Goal: Transaction & Acquisition: Purchase product/service

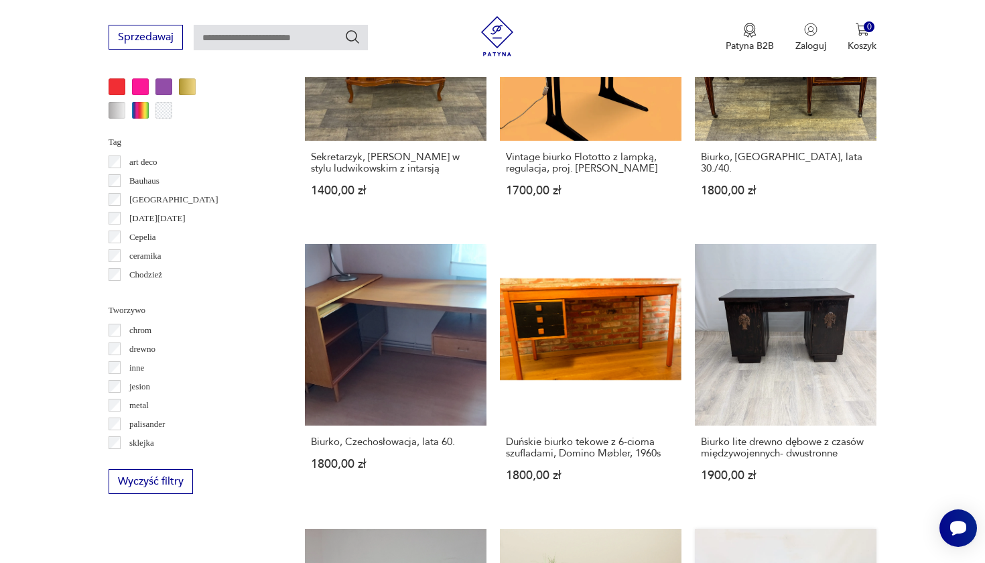
scroll to position [1222, 0]
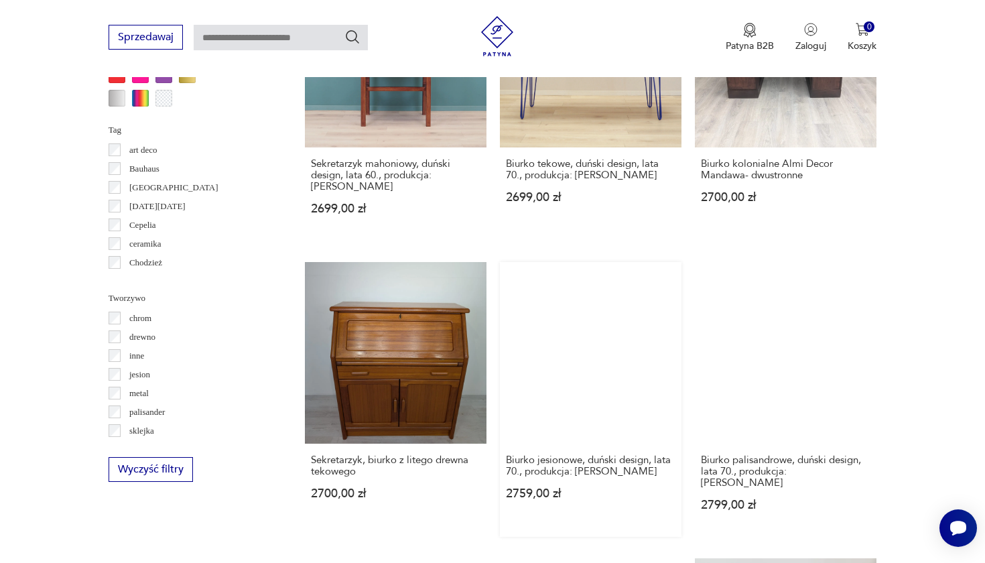
scroll to position [1230, 0]
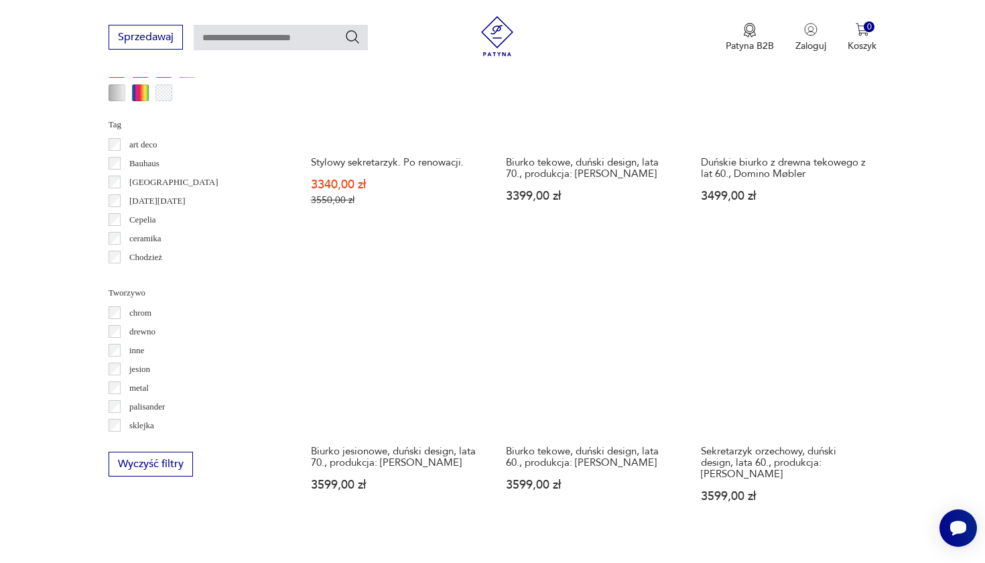
scroll to position [1235, 0]
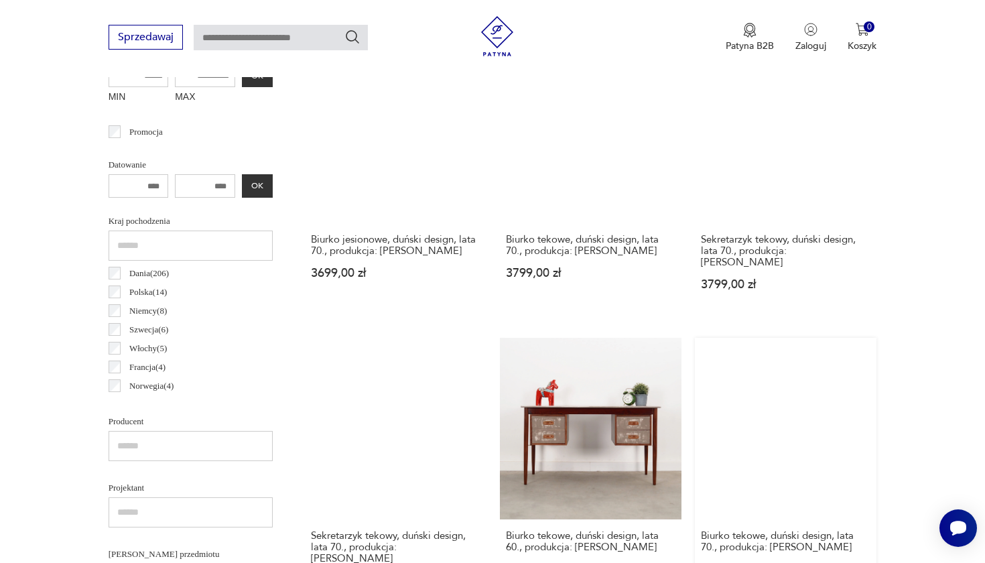
scroll to position [562, 0]
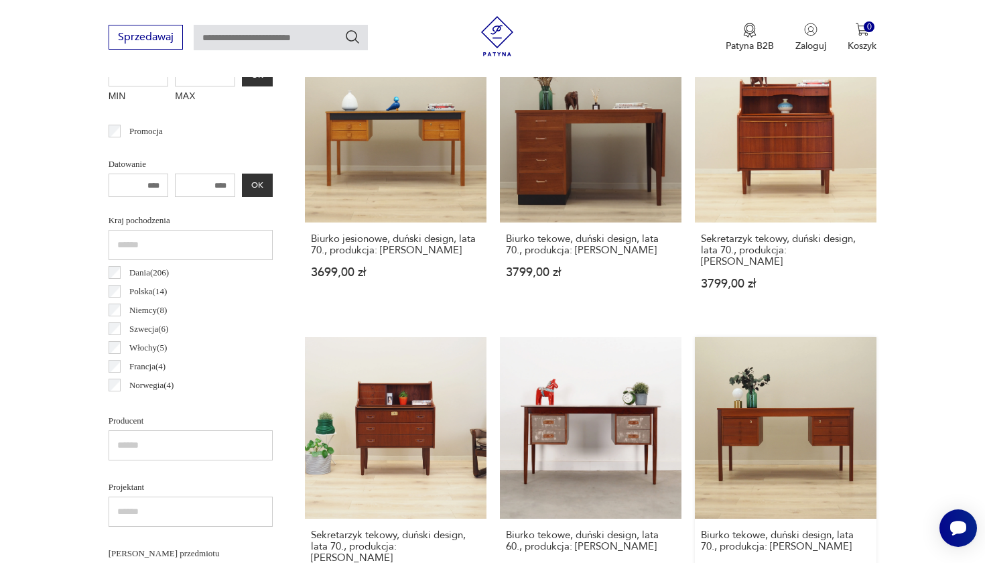
click at [695, 389] on link "Biurko tekowe, duński design, lata 70., produkcja: [PERSON_NAME] 3899,00 zł" at bounding box center [786, 474] width 182 height 275
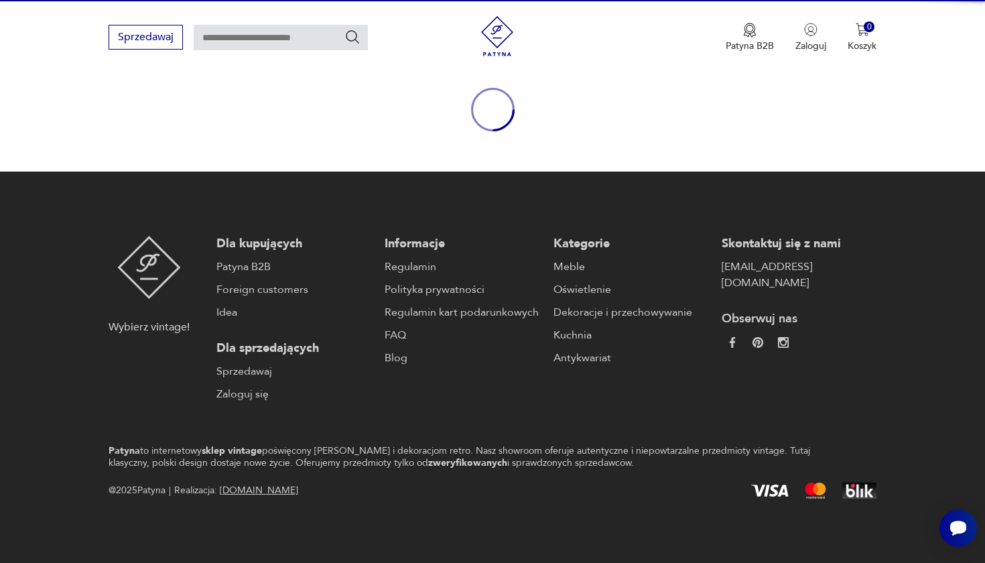
scroll to position [141, 0]
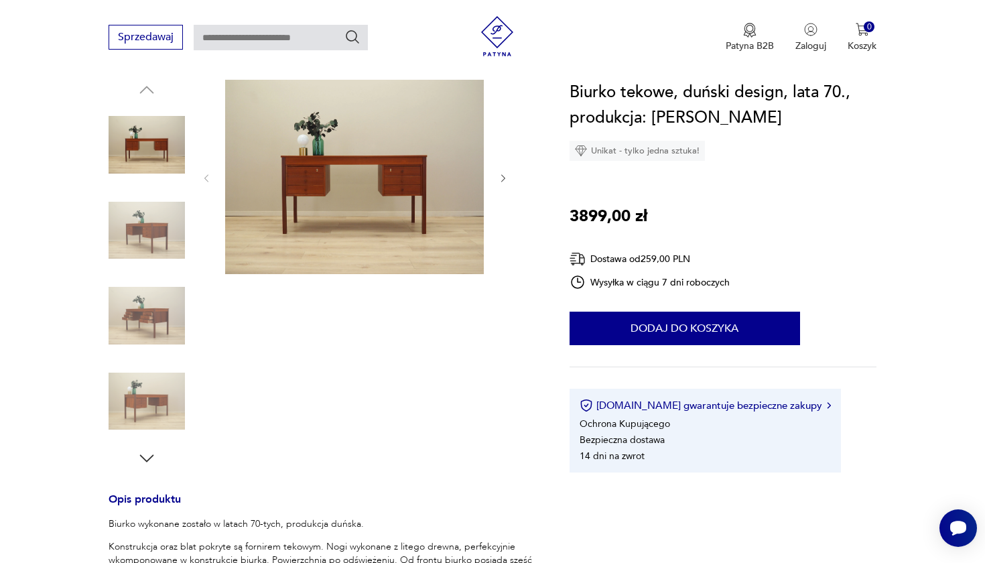
click at [502, 184] on button "button" at bounding box center [503, 177] width 11 height 13
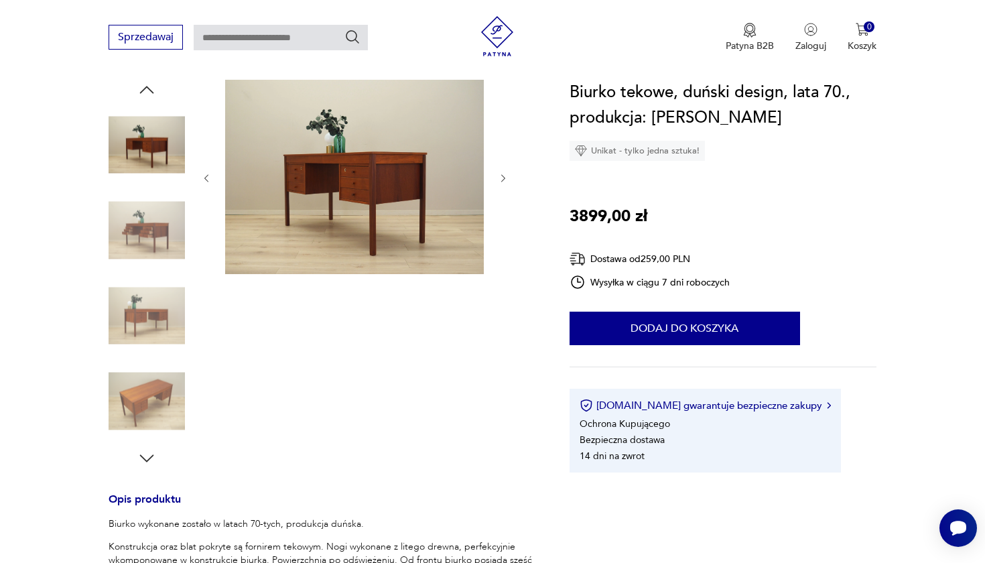
click at [512, 246] on div at bounding box center [323, 274] width 429 height 388
click at [502, 179] on icon "button" at bounding box center [503, 178] width 11 height 11
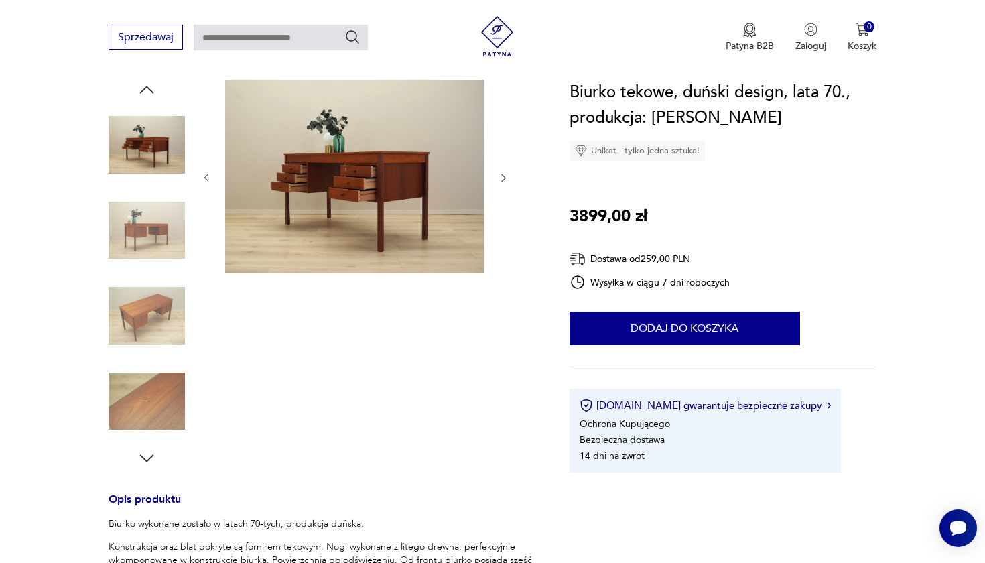
click at [502, 179] on icon "button" at bounding box center [503, 177] width 11 height 11
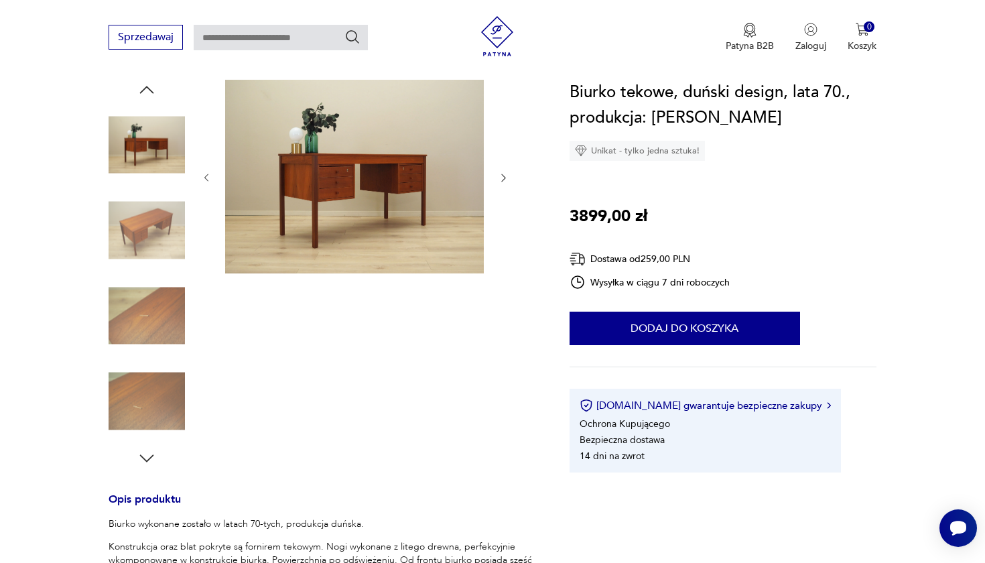
click at [502, 179] on icon "button" at bounding box center [503, 177] width 11 height 11
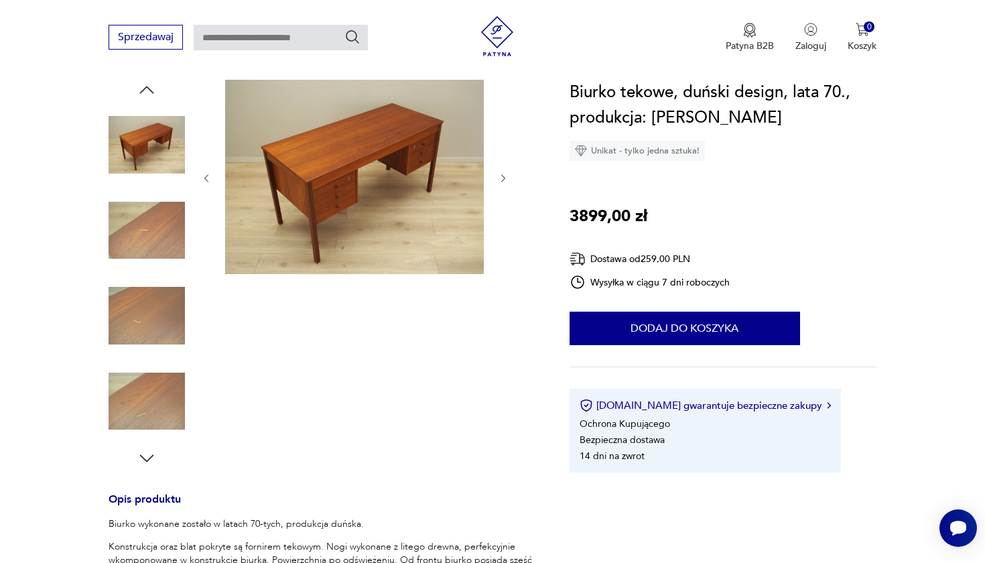
click at [502, 179] on icon "button" at bounding box center [503, 178] width 11 height 11
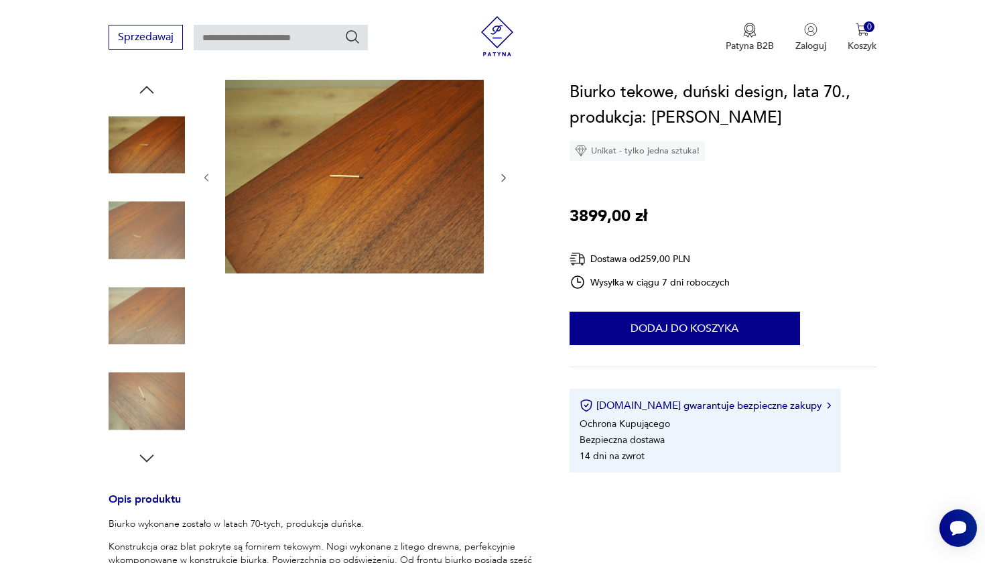
click at [502, 179] on icon "button" at bounding box center [503, 177] width 11 height 11
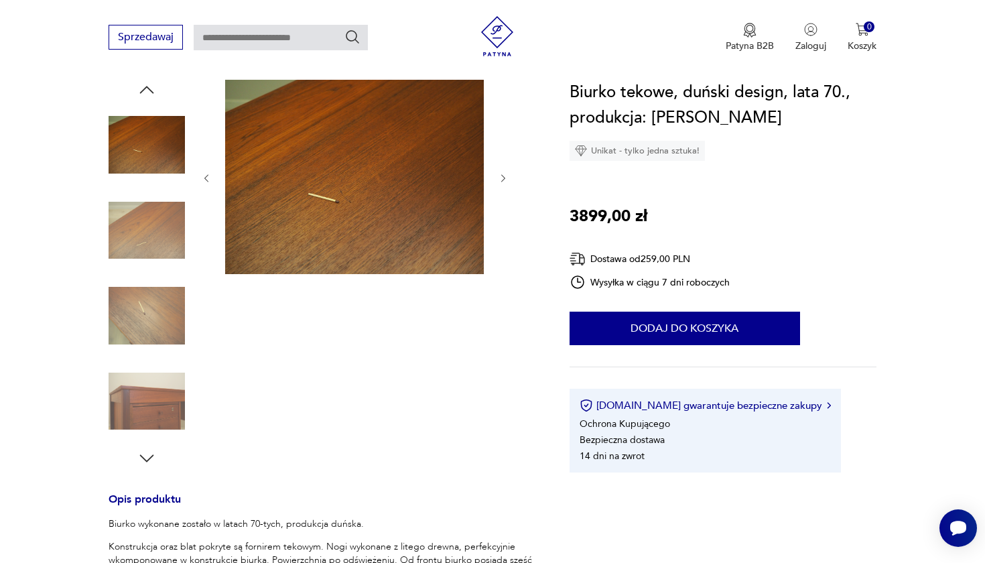
click at [502, 179] on icon "button" at bounding box center [503, 178] width 11 height 11
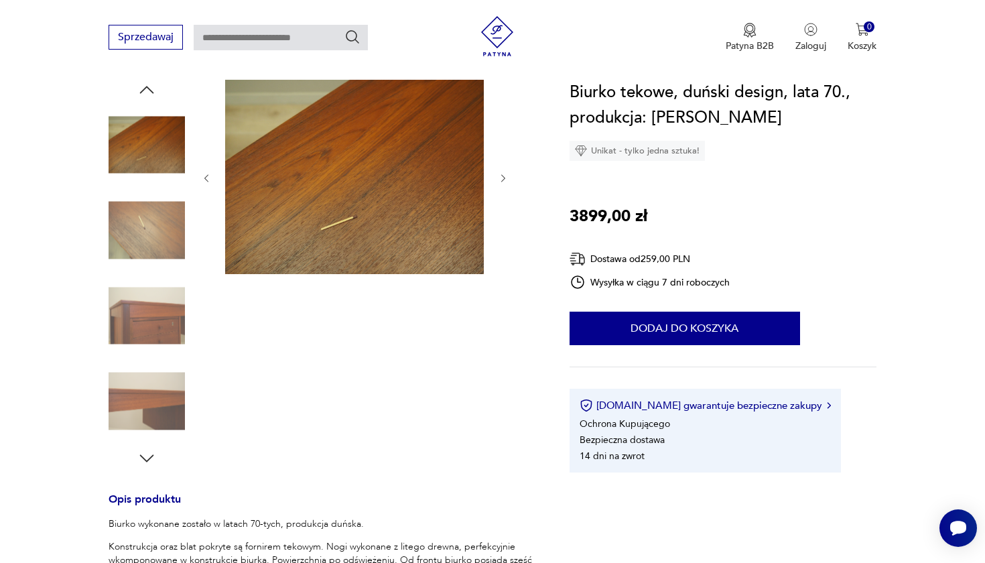
click at [502, 179] on icon "button" at bounding box center [503, 178] width 11 height 11
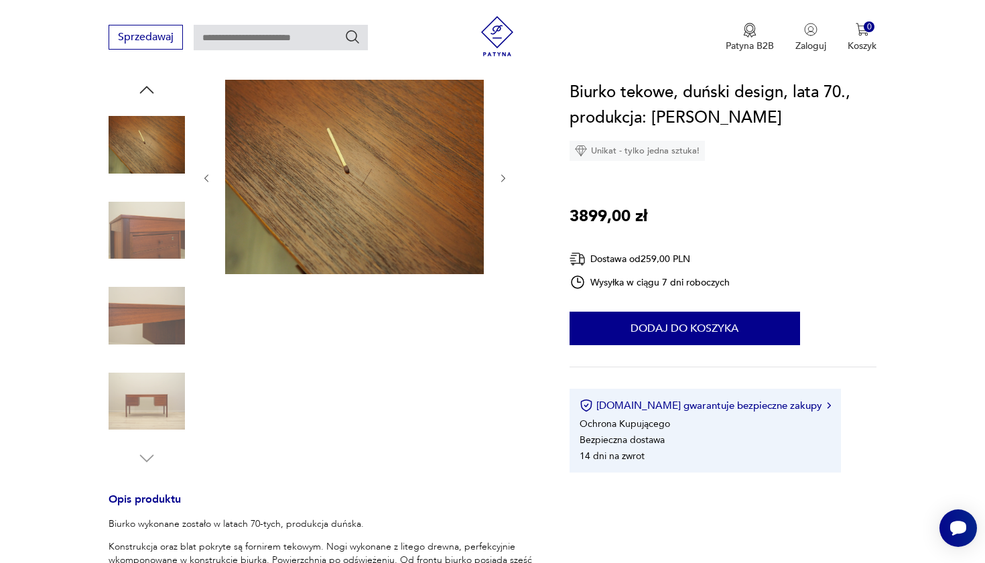
click at [502, 179] on icon "button" at bounding box center [503, 178] width 11 height 11
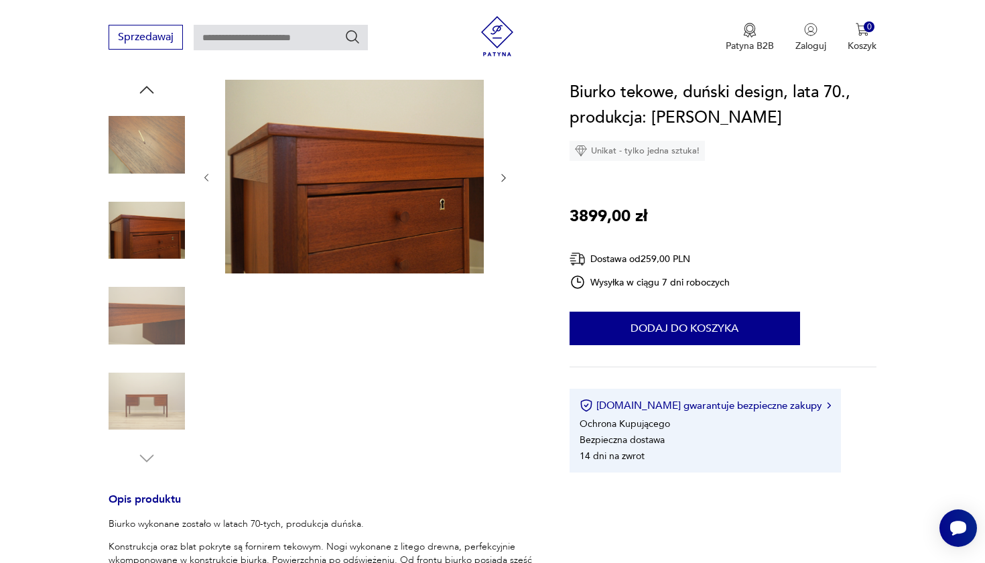
click at [502, 179] on icon "button" at bounding box center [503, 177] width 11 height 11
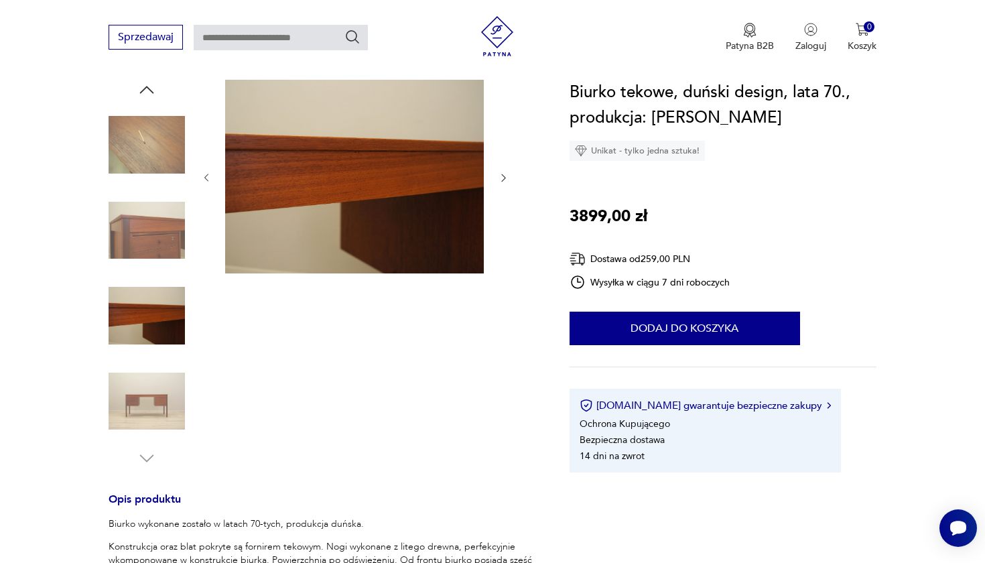
click at [502, 179] on icon "button" at bounding box center [503, 177] width 11 height 11
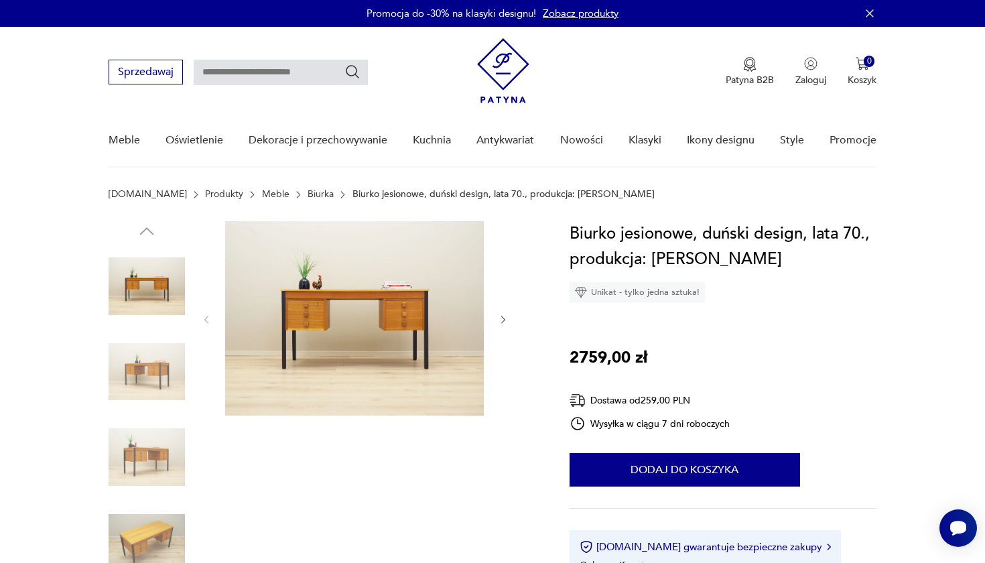
click at [507, 324] on icon "button" at bounding box center [503, 319] width 11 height 11
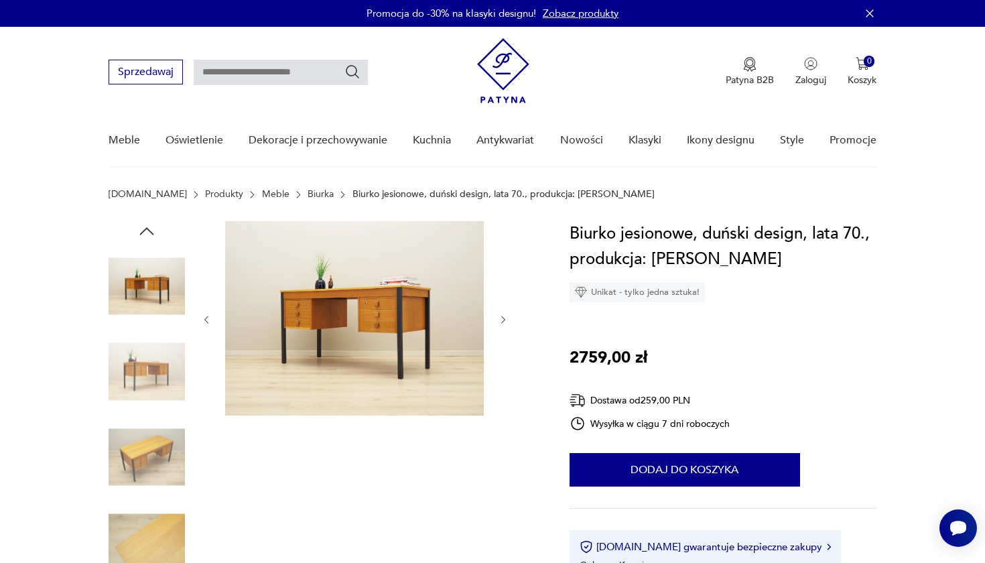
click at [507, 324] on icon "button" at bounding box center [503, 319] width 11 height 11
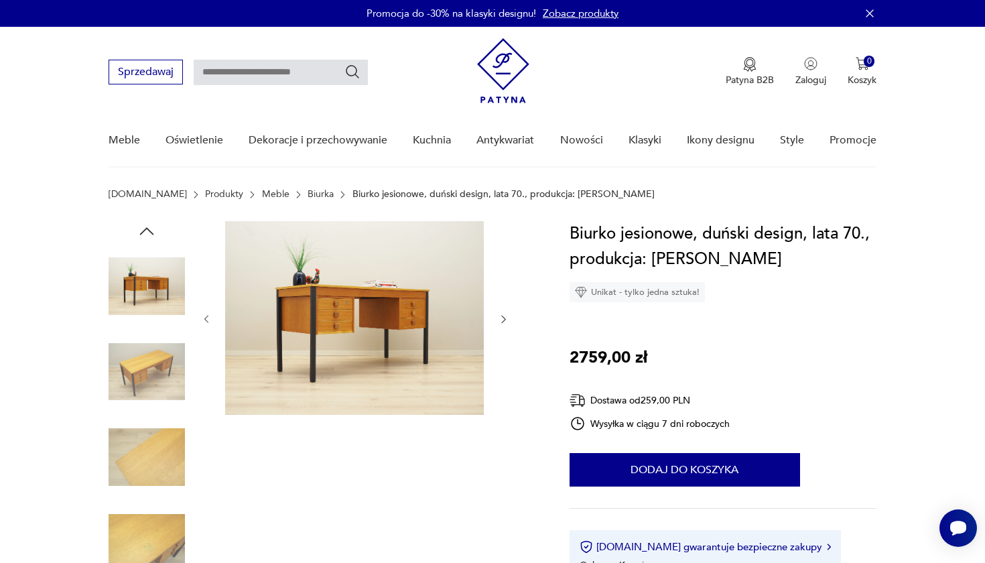
click at [507, 324] on icon "button" at bounding box center [503, 318] width 11 height 11
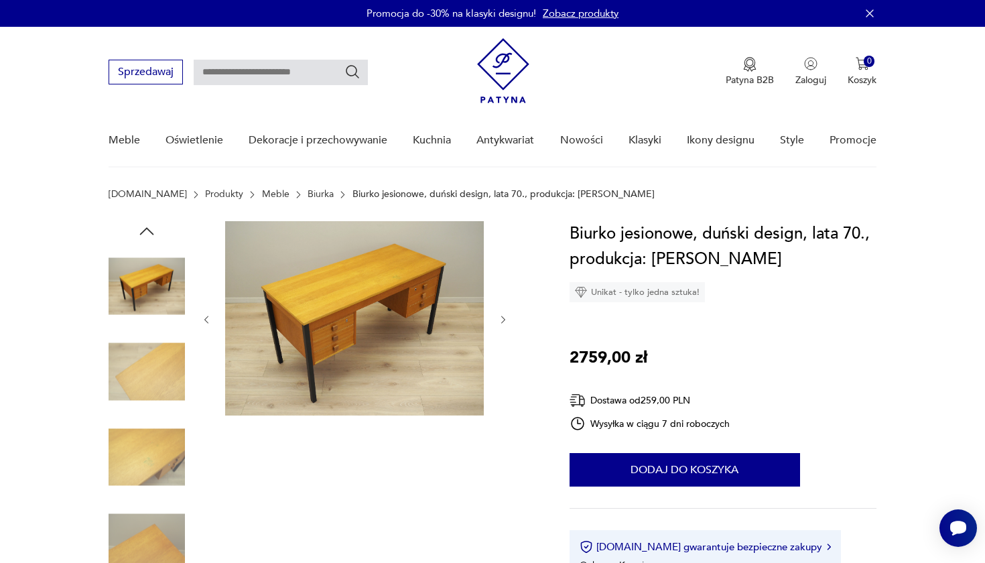
click at [507, 324] on icon "button" at bounding box center [503, 319] width 11 height 11
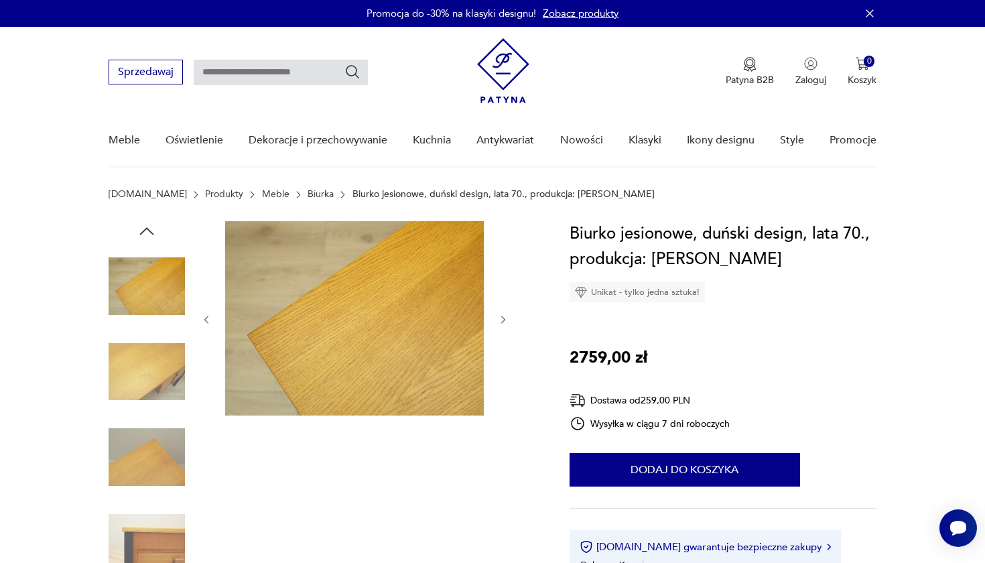
click at [507, 324] on icon "button" at bounding box center [503, 319] width 11 height 11
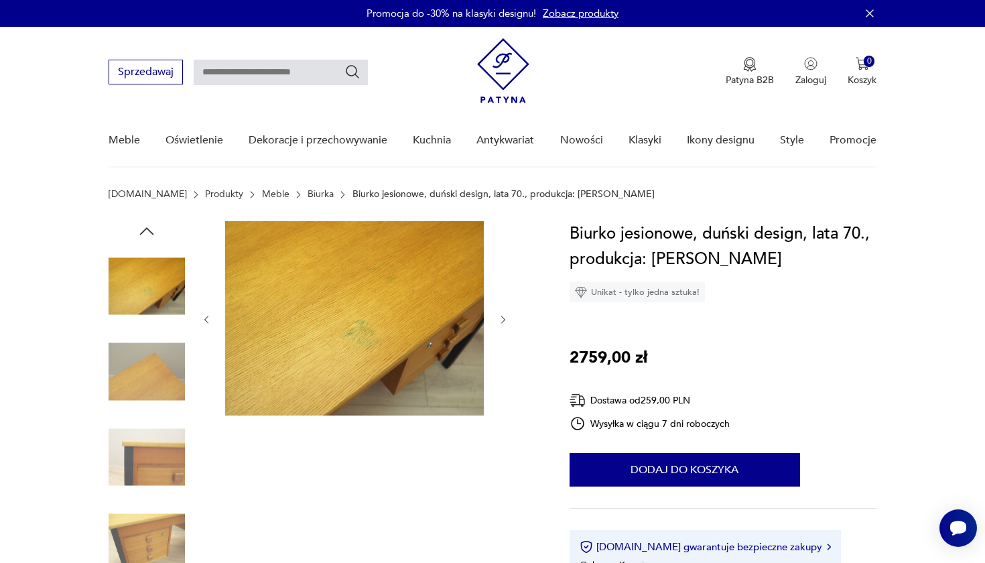
click at [507, 324] on icon "button" at bounding box center [503, 319] width 11 height 11
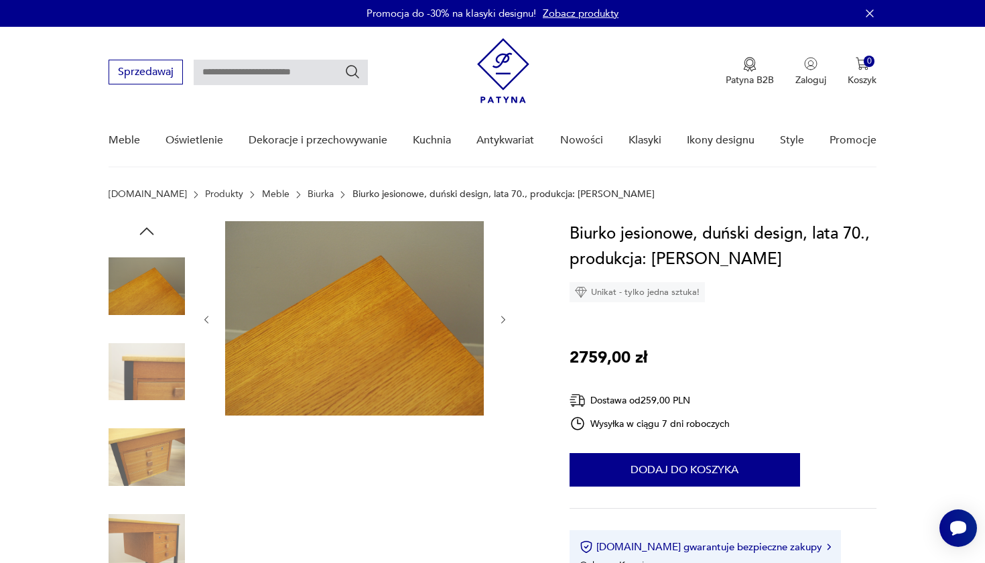
click at [507, 324] on icon "button" at bounding box center [503, 319] width 11 height 11
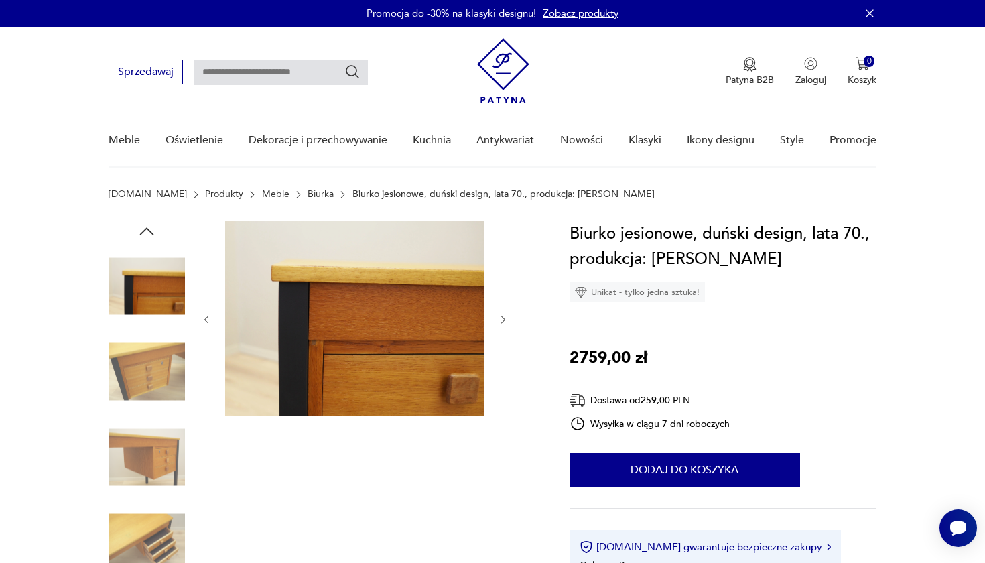
click at [507, 324] on icon "button" at bounding box center [503, 319] width 11 height 11
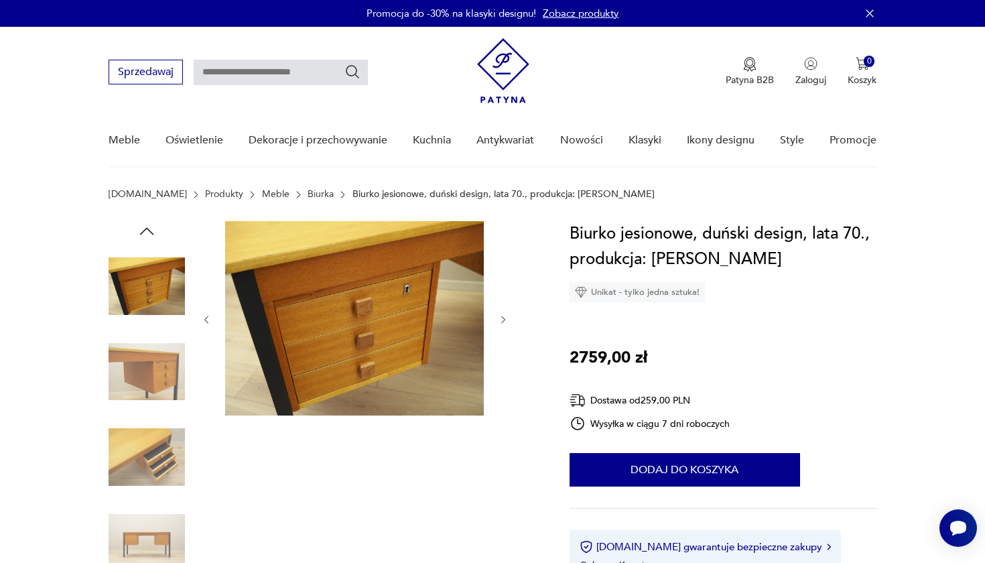
click at [507, 324] on icon "button" at bounding box center [503, 319] width 11 height 11
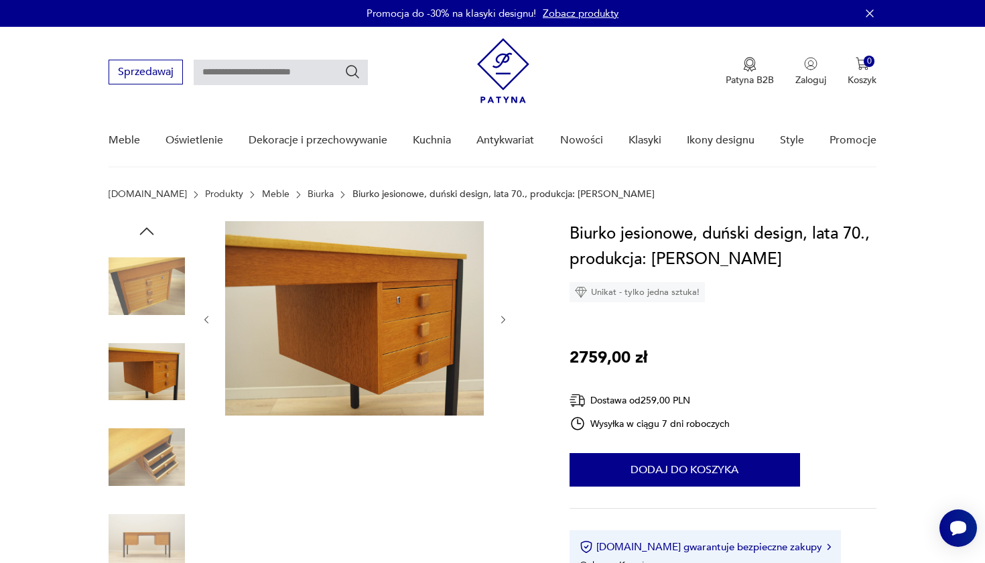
click at [507, 324] on icon "button" at bounding box center [503, 319] width 11 height 11
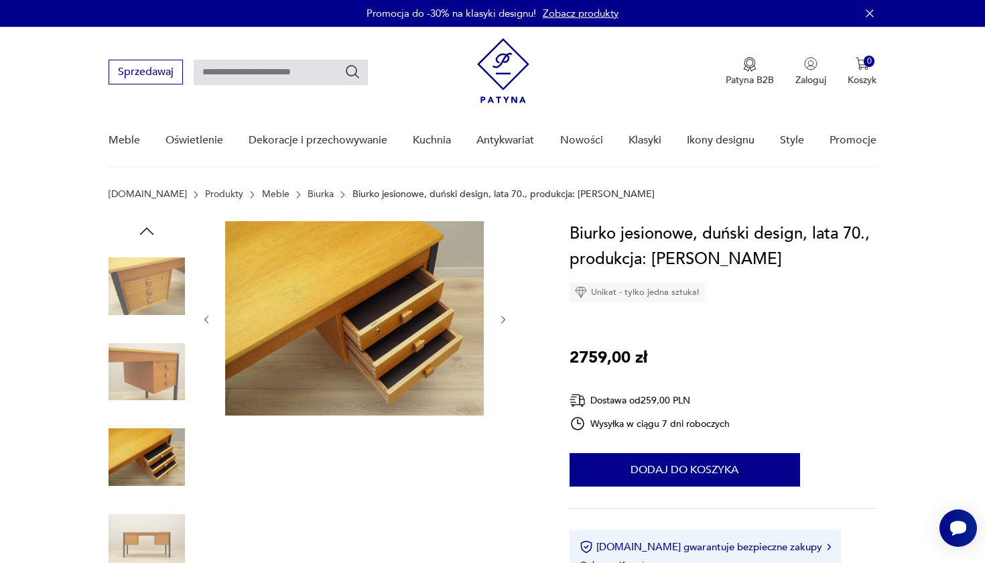
click at [507, 324] on icon "button" at bounding box center [503, 319] width 11 height 11
